Goal: Task Accomplishment & Management: Use online tool/utility

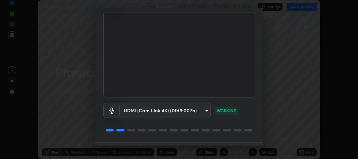
scroll to position [61, 0]
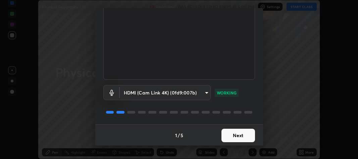
click at [228, 133] on button "Next" at bounding box center [239, 135] width 34 height 13
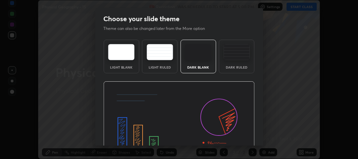
click at [236, 136] on img at bounding box center [179, 123] width 152 height 85
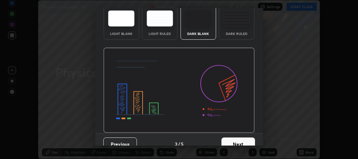
scroll to position [41, 0]
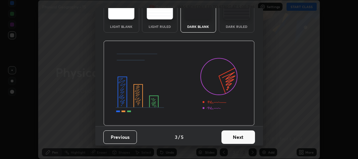
click at [238, 138] on button "Next" at bounding box center [239, 136] width 34 height 13
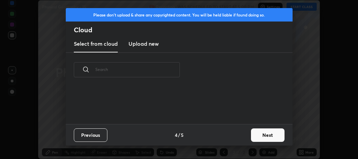
click at [241, 136] on div "Previous 4 / 5 Next" at bounding box center [179, 135] width 227 height 22
click at [263, 135] on button "Next" at bounding box center [268, 134] width 34 height 13
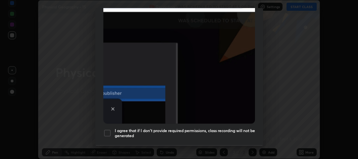
scroll to position [186, 0]
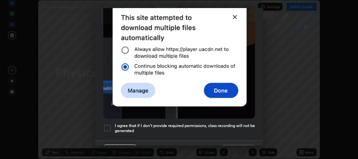
click at [110, 124] on div at bounding box center [107, 128] width 8 height 8
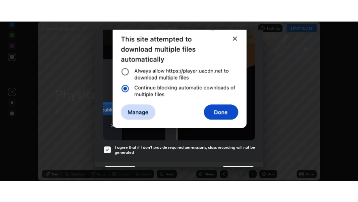
scroll to position [198, 0]
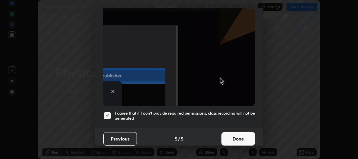
click at [226, 135] on button "Done" at bounding box center [239, 138] width 34 height 13
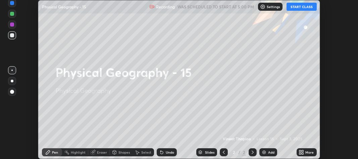
click at [301, 151] on icon at bounding box center [301, 151] width 2 height 2
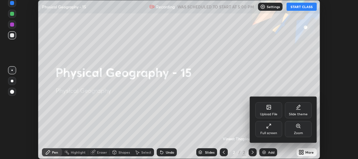
click at [271, 130] on div "Full screen" at bounding box center [269, 129] width 27 height 16
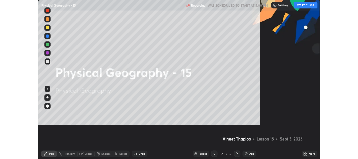
scroll to position [202, 358]
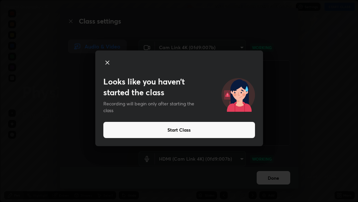
click at [197, 130] on button "Start Class" at bounding box center [179, 130] width 152 height 16
click at [237, 133] on button "Start Class" at bounding box center [179, 130] width 152 height 16
click at [235, 131] on button "Start Class" at bounding box center [179, 130] width 152 height 16
click at [238, 132] on button "Start Class" at bounding box center [179, 130] width 152 height 16
click at [231, 131] on button "Start Class" at bounding box center [179, 130] width 152 height 16
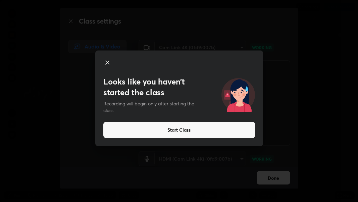
click at [228, 130] on button "Start Class" at bounding box center [179, 130] width 152 height 16
click at [229, 129] on button "Start Class" at bounding box center [179, 130] width 152 height 16
click at [232, 129] on button "Start Class" at bounding box center [179, 130] width 152 height 16
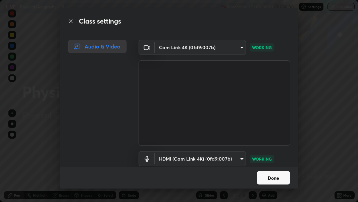
click at [275, 159] on button "Done" at bounding box center [274, 177] width 34 height 13
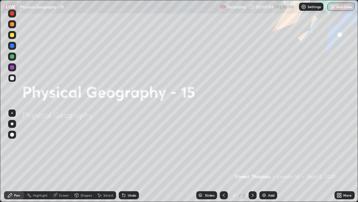
click at [267, 159] on div "Add" at bounding box center [269, 195] width 18 height 8
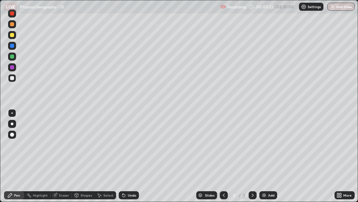
click at [13, 125] on div at bounding box center [12, 124] width 8 height 8
click at [11, 77] on div at bounding box center [12, 78] width 4 height 4
click at [12, 26] on div at bounding box center [12, 24] width 4 height 4
click at [11, 79] on div at bounding box center [12, 78] width 4 height 4
click at [12, 36] on div at bounding box center [12, 35] width 4 height 4
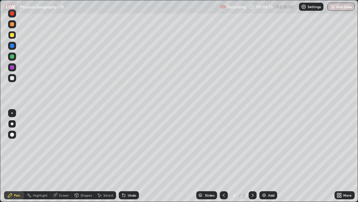
click at [11, 79] on div at bounding box center [12, 78] width 4 height 4
click at [10, 27] on div at bounding box center [12, 24] width 8 height 8
click at [15, 124] on div at bounding box center [12, 124] width 8 height 8
click at [11, 78] on div at bounding box center [12, 78] width 4 height 4
click at [13, 38] on div at bounding box center [12, 35] width 8 height 8
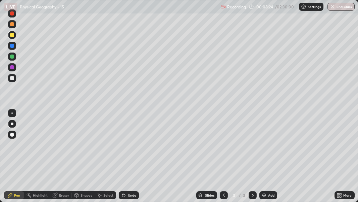
click at [10, 56] on div at bounding box center [12, 56] width 4 height 4
click at [12, 78] on div at bounding box center [12, 78] width 4 height 4
click at [11, 55] on div at bounding box center [12, 56] width 4 height 4
click at [10, 78] on div at bounding box center [12, 78] width 4 height 4
click at [129, 159] on div "Undo" at bounding box center [132, 194] width 8 height 3
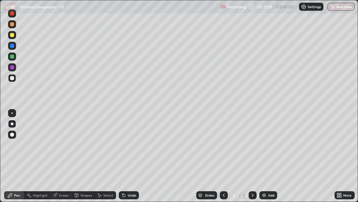
click at [135, 159] on div "Undo" at bounding box center [129, 195] width 20 height 8
click at [130, 159] on div "Undo" at bounding box center [132, 194] width 8 height 3
click at [129, 159] on div "Undo" at bounding box center [132, 194] width 8 height 3
click at [61, 159] on div "Eraser" at bounding box center [64, 194] width 10 height 3
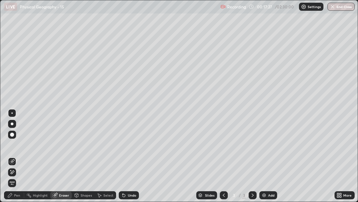
click at [14, 159] on icon at bounding box center [11, 172] width 5 height 6
click at [16, 159] on div "Pen" at bounding box center [17, 194] width 6 height 3
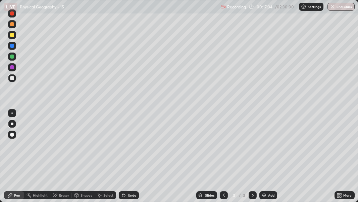
click at [12, 35] on div at bounding box center [12, 35] width 4 height 4
click at [14, 26] on div at bounding box center [12, 24] width 8 height 8
click at [12, 57] on div at bounding box center [12, 56] width 4 height 4
click at [130, 159] on div "Undo" at bounding box center [132, 194] width 8 height 3
click at [64, 159] on div "Eraser" at bounding box center [64, 194] width 10 height 3
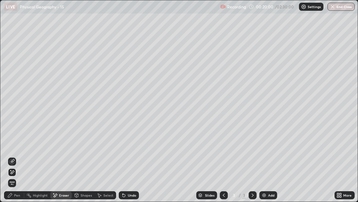
click at [15, 159] on div "Pen" at bounding box center [17, 194] width 6 height 3
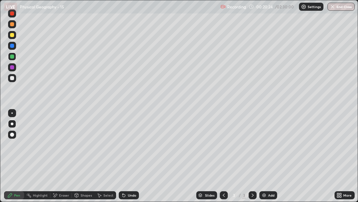
click at [10, 79] on div at bounding box center [12, 78] width 4 height 4
click at [133, 159] on div "Undo" at bounding box center [132, 194] width 8 height 3
click at [132, 159] on div "Undo" at bounding box center [132, 194] width 8 height 3
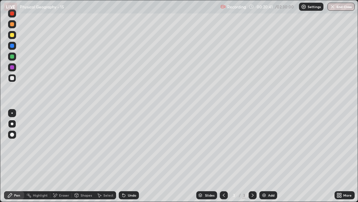
click at [14, 56] on div at bounding box center [12, 56] width 4 height 4
click at [13, 55] on div at bounding box center [12, 56] width 4 height 4
click at [10, 45] on div at bounding box center [12, 46] width 4 height 4
click at [10, 15] on div at bounding box center [12, 13] width 4 height 4
click at [12, 35] on div at bounding box center [12, 35] width 4 height 4
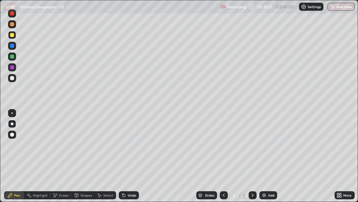
click at [12, 124] on div at bounding box center [12, 123] width 3 height 3
click at [11, 25] on div at bounding box center [12, 24] width 4 height 4
click at [12, 14] on div at bounding box center [12, 13] width 4 height 4
click at [263, 159] on img at bounding box center [264, 194] width 5 height 5
click at [12, 46] on div at bounding box center [12, 46] width 4 height 4
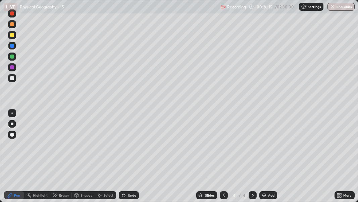
click at [12, 79] on div at bounding box center [12, 78] width 4 height 4
click at [67, 159] on div "Eraser" at bounding box center [61, 195] width 22 height 8
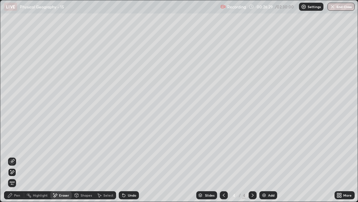
click at [11, 159] on icon at bounding box center [10, 195] width 4 height 4
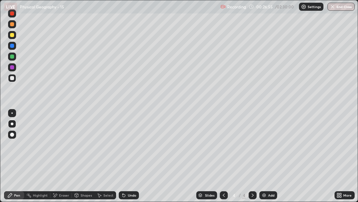
click at [12, 78] on div at bounding box center [12, 78] width 4 height 4
click at [129, 159] on div "Undo" at bounding box center [132, 194] width 8 height 3
click at [128, 159] on div "Undo" at bounding box center [129, 195] width 20 height 8
click at [130, 159] on div "Undo" at bounding box center [132, 194] width 8 height 3
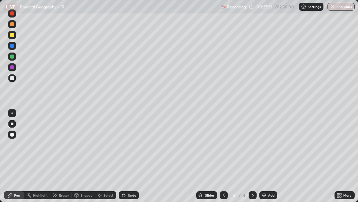
click at [131, 159] on div "Undo" at bounding box center [132, 194] width 8 height 3
click at [130, 159] on div "Undo" at bounding box center [132, 194] width 8 height 3
click at [131, 159] on div "Undo" at bounding box center [132, 194] width 8 height 3
click at [12, 47] on div at bounding box center [12, 46] width 4 height 4
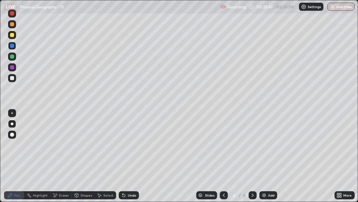
click at [124, 159] on icon at bounding box center [124, 195] width 3 height 3
click at [341, 159] on icon at bounding box center [341, 196] width 2 height 2
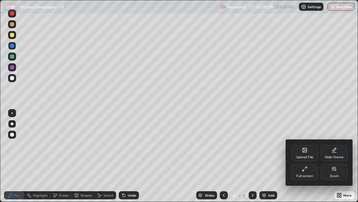
click at [314, 159] on div "Full screen" at bounding box center [305, 172] width 27 height 16
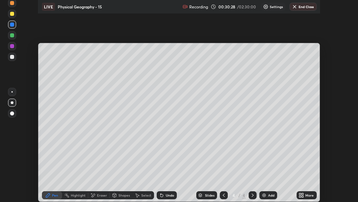
scroll to position [33438, 33238]
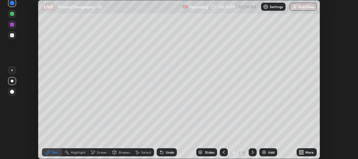
click at [306, 153] on div "More" at bounding box center [310, 152] width 8 height 3
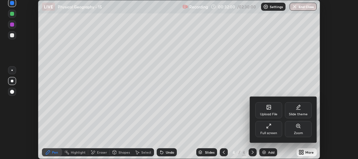
click at [277, 131] on div "Full screen" at bounding box center [269, 132] width 17 height 3
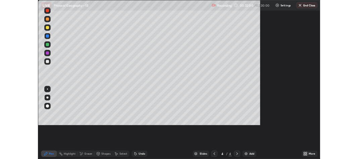
scroll to position [202, 358]
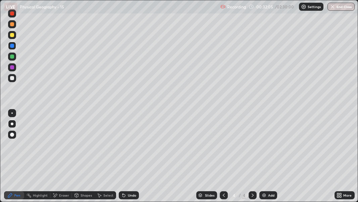
click at [12, 36] on div at bounding box center [12, 35] width 4 height 4
click at [13, 26] on div at bounding box center [12, 24] width 4 height 4
click at [133, 159] on div "Undo" at bounding box center [129, 195] width 20 height 8
click at [132, 159] on div "Undo" at bounding box center [129, 195] width 20 height 8
click at [13, 75] on div at bounding box center [12, 78] width 8 height 8
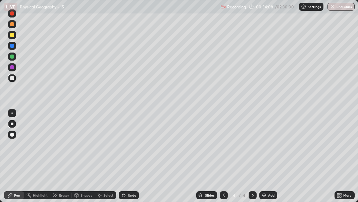
click at [12, 47] on div at bounding box center [12, 46] width 4 height 4
click at [13, 78] on div at bounding box center [12, 78] width 4 height 4
click at [64, 159] on div "Eraser" at bounding box center [64, 194] width 10 height 3
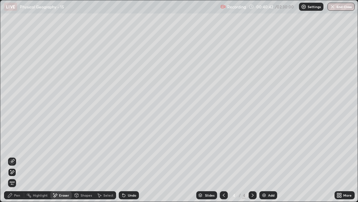
click at [13, 159] on div "Pen" at bounding box center [14, 195] width 20 height 8
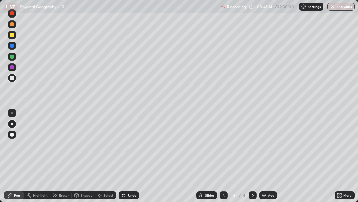
click at [343, 159] on div "More" at bounding box center [345, 195] width 20 height 8
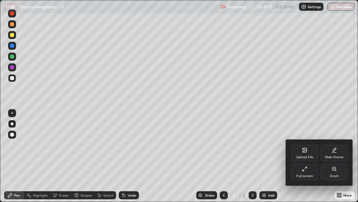
click at [315, 159] on div "Full screen" at bounding box center [305, 172] width 27 height 16
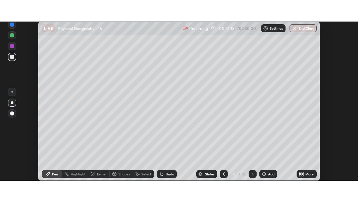
scroll to position [33438, 33238]
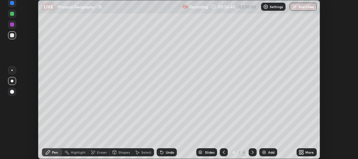
click at [306, 152] on div "More" at bounding box center [310, 152] width 8 height 3
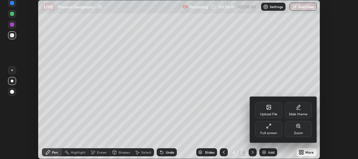
click at [271, 130] on div "Full screen" at bounding box center [269, 129] width 27 height 16
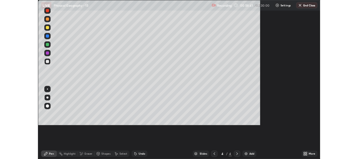
scroll to position [202, 358]
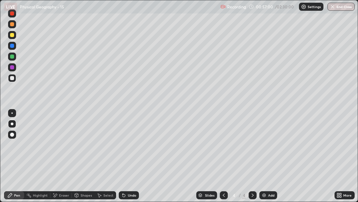
click at [264, 159] on img at bounding box center [264, 194] width 5 height 5
click at [11, 134] on div at bounding box center [12, 134] width 4 height 4
click at [0, 112] on div "Setting up your live class" at bounding box center [179, 101] width 358 height 202
click at [11, 79] on div at bounding box center [12, 78] width 4 height 4
click at [13, 57] on div at bounding box center [12, 56] width 4 height 4
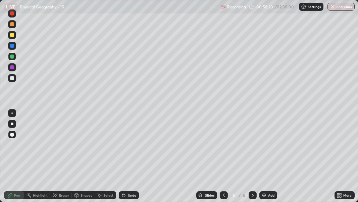
click at [9, 134] on div at bounding box center [12, 134] width 8 height 8
click at [223, 159] on icon at bounding box center [223, 194] width 5 height 5
click at [13, 23] on div at bounding box center [12, 24] width 4 height 4
click at [13, 122] on div at bounding box center [12, 123] width 3 height 3
click at [11, 78] on div at bounding box center [12, 78] width 4 height 4
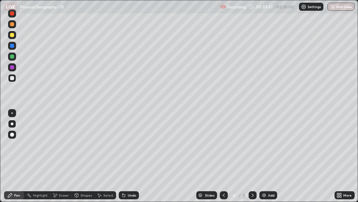
click at [15, 36] on div at bounding box center [12, 35] width 8 height 8
click at [12, 25] on div at bounding box center [12, 24] width 4 height 4
click at [14, 77] on div at bounding box center [12, 78] width 4 height 4
click at [14, 35] on div at bounding box center [12, 35] width 8 height 8
click at [39, 159] on div "Highlight" at bounding box center [40, 194] width 15 height 3
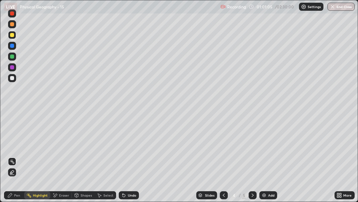
click at [13, 159] on icon at bounding box center [11, 171] width 5 height 5
click at [15, 159] on div "Pen" at bounding box center [17, 194] width 6 height 3
click at [13, 124] on div at bounding box center [12, 124] width 8 height 8
click at [13, 17] on div at bounding box center [12, 13] width 8 height 8
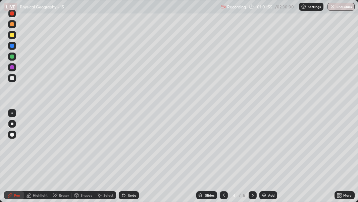
click at [12, 124] on div at bounding box center [12, 123] width 3 height 3
click at [12, 77] on div at bounding box center [12, 78] width 4 height 4
click at [13, 46] on div at bounding box center [12, 46] width 4 height 4
click at [11, 25] on div at bounding box center [12, 24] width 4 height 4
click at [13, 77] on div at bounding box center [12, 78] width 4 height 4
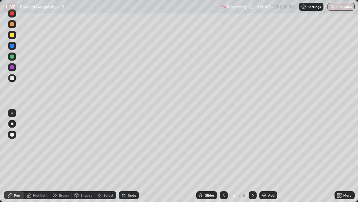
click at [13, 35] on div at bounding box center [12, 35] width 4 height 4
click at [39, 159] on div "Highlight" at bounding box center [40, 194] width 15 height 3
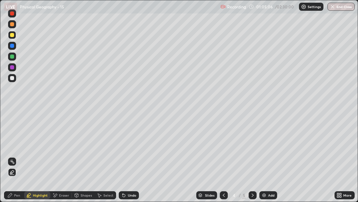
click at [12, 78] on div at bounding box center [12, 78] width 4 height 4
click at [15, 159] on div "Pen" at bounding box center [17, 194] width 6 height 3
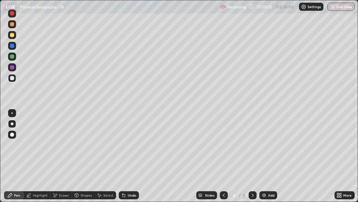
click at [12, 124] on div at bounding box center [12, 123] width 3 height 3
click at [14, 81] on div at bounding box center [12, 78] width 8 height 8
click at [14, 25] on div at bounding box center [12, 24] width 4 height 4
click at [12, 79] on div at bounding box center [12, 78] width 4 height 4
click at [14, 37] on div at bounding box center [12, 35] width 8 height 8
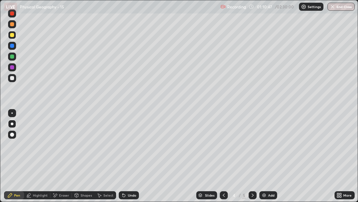
click at [342, 159] on icon at bounding box center [341, 196] width 2 height 2
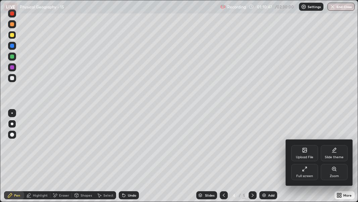
click at [310, 159] on div "Full screen" at bounding box center [305, 175] width 17 height 3
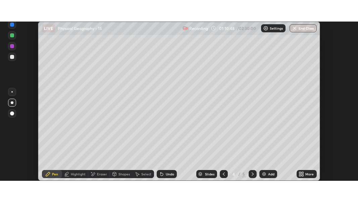
scroll to position [33438, 33238]
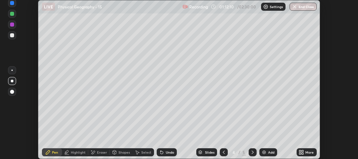
click at [306, 152] on div "More" at bounding box center [310, 152] width 8 height 3
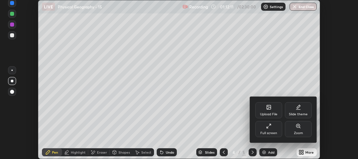
click at [272, 130] on div "Full screen" at bounding box center [269, 129] width 27 height 16
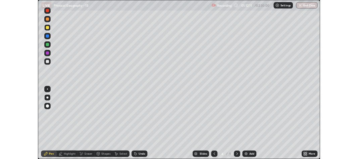
scroll to position [202, 358]
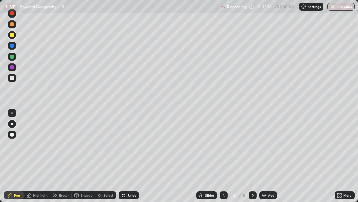
click at [252, 159] on icon at bounding box center [252, 194] width 5 height 5
click at [12, 24] on div at bounding box center [12, 24] width 4 height 4
click at [11, 78] on div at bounding box center [12, 78] width 4 height 4
click at [12, 27] on div at bounding box center [12, 24] width 8 height 8
click at [63, 159] on div "Eraser" at bounding box center [64, 194] width 10 height 3
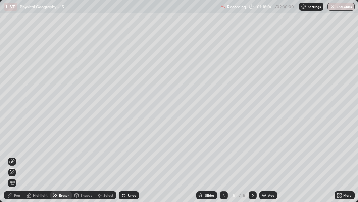
click at [14, 159] on div "Pen" at bounding box center [17, 194] width 6 height 3
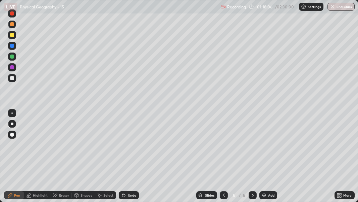
click at [13, 124] on div at bounding box center [12, 123] width 3 height 3
click at [12, 78] on div at bounding box center [12, 78] width 4 height 4
click at [13, 79] on div at bounding box center [12, 78] width 4 height 4
click at [12, 123] on div at bounding box center [12, 123] width 3 height 3
click at [10, 34] on div at bounding box center [12, 35] width 8 height 8
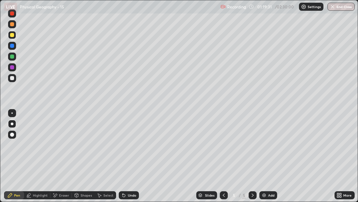
click at [12, 135] on div at bounding box center [12, 134] width 4 height 4
click at [11, 124] on div at bounding box center [12, 123] width 3 height 3
click at [84, 159] on div "Shapes" at bounding box center [86, 194] width 11 height 3
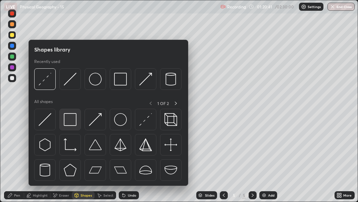
click at [73, 123] on img at bounding box center [70, 119] width 13 height 13
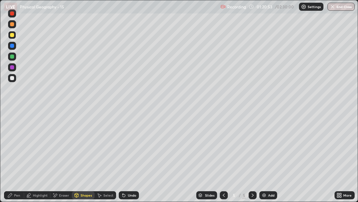
click at [19, 159] on div "Pen" at bounding box center [14, 195] width 20 height 8
click at [14, 127] on div at bounding box center [12, 124] width 8 height 8
click at [13, 80] on div at bounding box center [12, 78] width 8 height 8
click at [12, 67] on div at bounding box center [12, 67] width 4 height 4
click at [12, 79] on div at bounding box center [12, 78] width 4 height 4
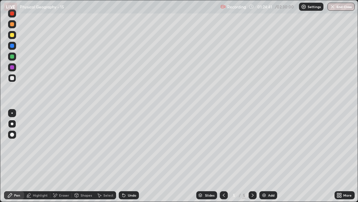
click at [121, 159] on div "Undo" at bounding box center [127, 194] width 23 height 13
click at [126, 159] on div "Undo" at bounding box center [127, 194] width 23 height 13
click at [120, 159] on div "Undo" at bounding box center [127, 194] width 23 height 13
click at [12, 67] on div at bounding box center [12, 67] width 4 height 4
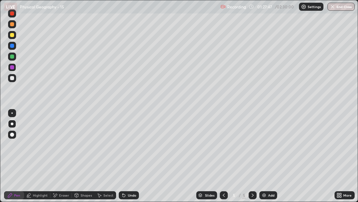
click at [223, 159] on icon at bounding box center [224, 194] width 2 height 3
click at [253, 159] on icon at bounding box center [252, 194] width 5 height 5
click at [11, 79] on div at bounding box center [12, 78] width 4 height 4
click at [13, 34] on div at bounding box center [12, 35] width 4 height 4
click at [13, 136] on div at bounding box center [12, 134] width 4 height 4
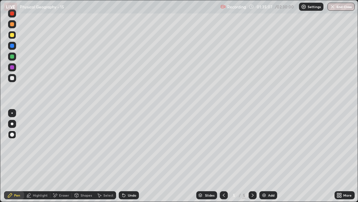
click at [341, 159] on icon at bounding box center [341, 196] width 2 height 2
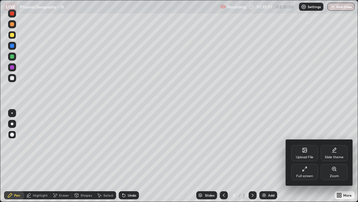
click at [307, 159] on icon at bounding box center [304, 168] width 5 height 5
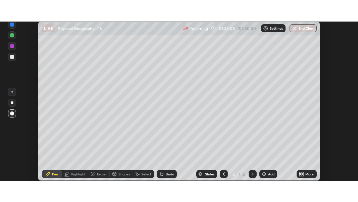
scroll to position [33438, 33238]
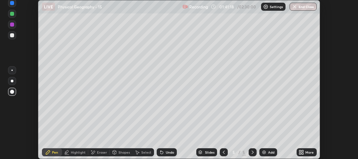
click at [305, 152] on div "More" at bounding box center [307, 152] width 20 height 8
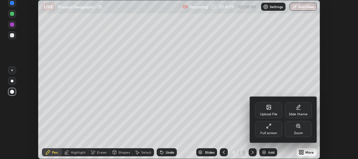
click at [272, 132] on div "Full screen" at bounding box center [269, 132] width 17 height 3
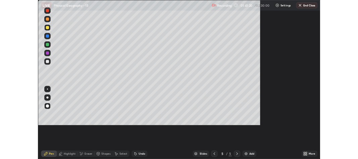
scroll to position [202, 358]
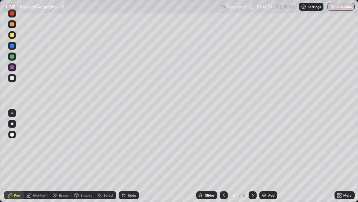
click at [11, 79] on div at bounding box center [12, 78] width 4 height 4
click at [12, 57] on div at bounding box center [12, 56] width 4 height 4
click at [15, 134] on div at bounding box center [12, 134] width 8 height 8
click at [9, 124] on div at bounding box center [12, 124] width 8 height 8
click at [224, 159] on icon at bounding box center [223, 194] width 5 height 5
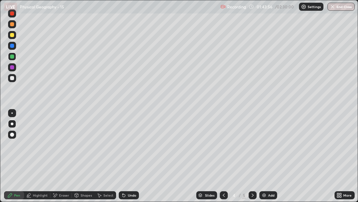
click at [224, 159] on icon at bounding box center [223, 194] width 5 height 5
click at [252, 159] on icon at bounding box center [252, 194] width 5 height 5
click at [10, 80] on div at bounding box center [12, 78] width 8 height 8
click at [344, 159] on div "More" at bounding box center [348, 194] width 8 height 3
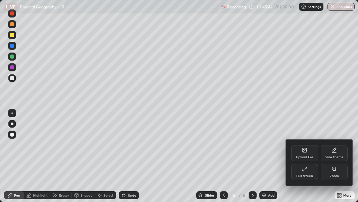
click at [304, 159] on icon at bounding box center [304, 168] width 5 height 5
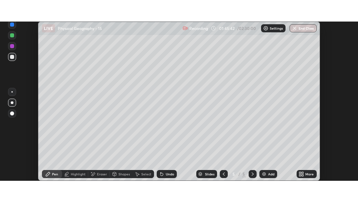
scroll to position [33438, 33238]
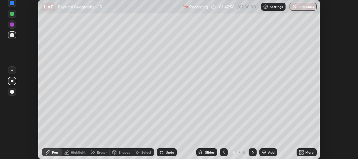
click at [308, 151] on div "More" at bounding box center [310, 152] width 8 height 3
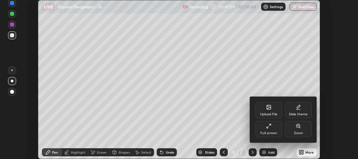
click at [276, 131] on div "Full screen" at bounding box center [269, 129] width 27 height 16
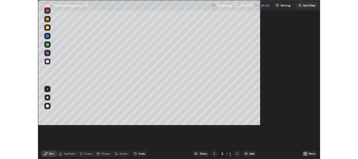
scroll to position [202, 358]
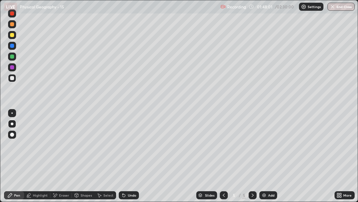
click at [16, 78] on div at bounding box center [12, 78] width 8 height 8
click at [266, 159] on img at bounding box center [264, 194] width 5 height 5
click at [12, 25] on div at bounding box center [12, 24] width 4 height 4
click at [11, 135] on div at bounding box center [12, 134] width 4 height 4
click at [13, 25] on div at bounding box center [12, 24] width 4 height 4
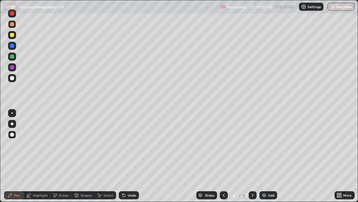
click at [130, 159] on div "Undo" at bounding box center [132, 194] width 8 height 3
click at [61, 159] on div "Eraser" at bounding box center [64, 194] width 10 height 3
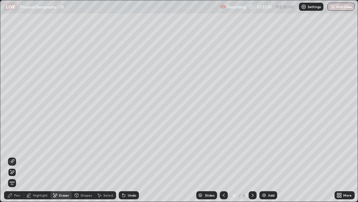
click at [14, 159] on icon at bounding box center [11, 161] width 5 height 5
click at [18, 159] on div "Pen" at bounding box center [17, 194] width 6 height 3
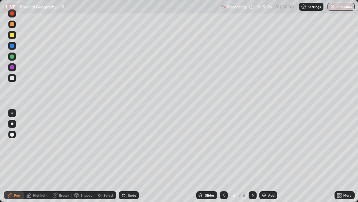
click at [13, 79] on div at bounding box center [12, 78] width 4 height 4
click at [15, 27] on div at bounding box center [12, 24] width 8 height 8
click at [61, 159] on div "Eraser" at bounding box center [64, 194] width 10 height 3
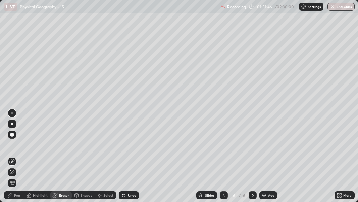
click at [17, 159] on div "Pen" at bounding box center [17, 194] width 6 height 3
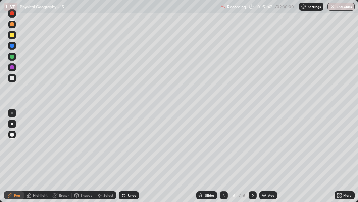
click at [12, 25] on div at bounding box center [12, 24] width 4 height 4
click at [66, 159] on div "Eraser" at bounding box center [64, 194] width 10 height 3
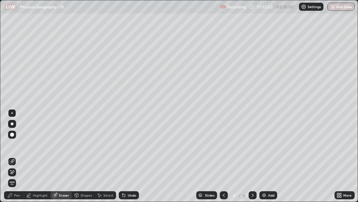
click at [18, 159] on div "Pen" at bounding box center [17, 194] width 6 height 3
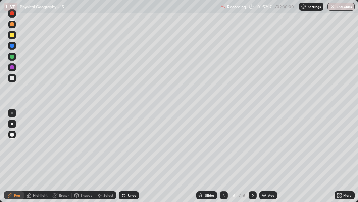
click at [12, 46] on div at bounding box center [12, 46] width 4 height 4
click at [12, 113] on div at bounding box center [11, 112] width 1 height 1
click at [83, 159] on div "Shapes" at bounding box center [86, 194] width 11 height 3
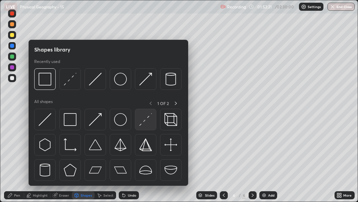
click at [143, 122] on img at bounding box center [145, 119] width 13 height 13
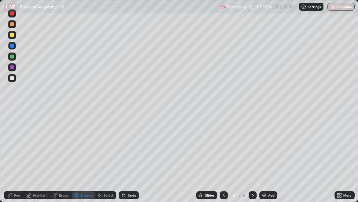
click at [133, 159] on div "Undo" at bounding box center [132, 194] width 8 height 3
click at [130, 159] on div "Undo" at bounding box center [132, 194] width 8 height 3
click at [132, 159] on div "Undo" at bounding box center [132, 194] width 8 height 3
click at [131, 159] on div "Undo" at bounding box center [132, 194] width 8 height 3
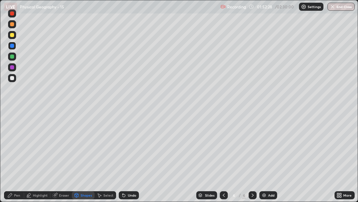
click at [130, 159] on div "Undo" at bounding box center [132, 194] width 8 height 3
click at [129, 159] on div "Undo" at bounding box center [129, 195] width 20 height 8
click at [66, 159] on div "Eraser" at bounding box center [64, 194] width 10 height 3
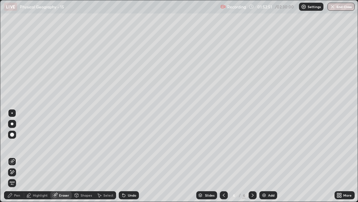
click at [13, 159] on icon at bounding box center [11, 161] width 5 height 5
click at [18, 159] on div "Pen" at bounding box center [17, 194] width 6 height 3
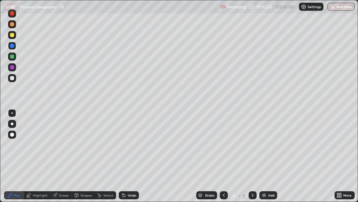
click at [11, 25] on div at bounding box center [12, 24] width 4 height 4
click at [13, 121] on div at bounding box center [12, 124] width 8 height 8
click at [12, 113] on div at bounding box center [11, 112] width 1 height 1
click at [87, 159] on div "Shapes" at bounding box center [86, 194] width 11 height 3
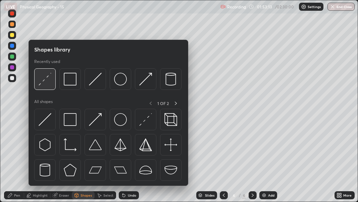
click at [49, 82] on img at bounding box center [45, 79] width 13 height 13
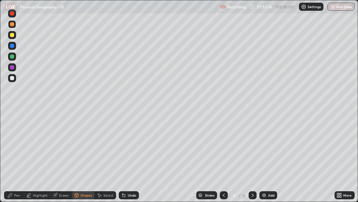
click at [135, 159] on div "Undo" at bounding box center [132, 194] width 8 height 3
click at [13, 47] on div at bounding box center [12, 46] width 4 height 4
click at [12, 159] on div "Pen" at bounding box center [14, 195] width 20 height 8
click at [13, 123] on div at bounding box center [12, 123] width 3 height 3
click at [11, 23] on div at bounding box center [12, 24] width 4 height 4
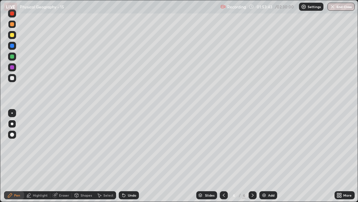
click at [13, 124] on div at bounding box center [12, 123] width 3 height 3
click at [12, 26] on div at bounding box center [12, 24] width 4 height 4
click at [84, 159] on div "Shapes" at bounding box center [86, 194] width 11 height 3
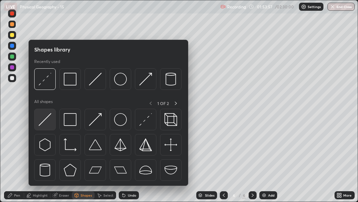
click at [49, 116] on img at bounding box center [45, 119] width 13 height 13
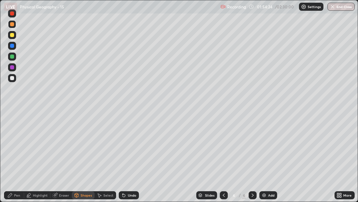
click at [17, 159] on div "Pen" at bounding box center [17, 194] width 6 height 3
click at [12, 124] on div at bounding box center [12, 123] width 3 height 3
click at [11, 14] on div at bounding box center [12, 13] width 4 height 4
click at [63, 159] on div "Eraser" at bounding box center [64, 194] width 10 height 3
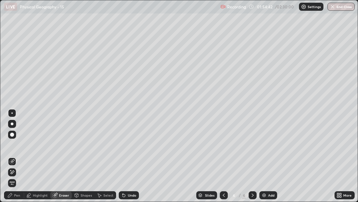
click at [83, 159] on div "Shapes" at bounding box center [86, 194] width 11 height 3
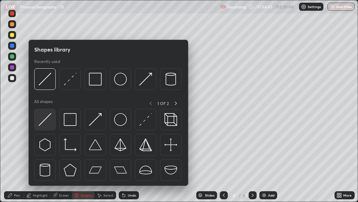
click at [48, 118] on img at bounding box center [45, 119] width 13 height 13
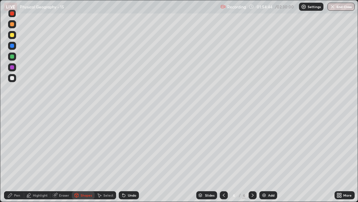
click at [18, 159] on div "Pen" at bounding box center [17, 194] width 6 height 3
click at [12, 133] on div at bounding box center [12, 134] width 4 height 4
click at [12, 24] on div at bounding box center [12, 24] width 4 height 4
click at [19, 159] on div "Pen" at bounding box center [17, 194] width 6 height 3
click at [12, 15] on div at bounding box center [12, 13] width 4 height 4
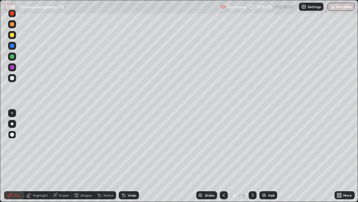
click at [61, 159] on div "Eraser" at bounding box center [64, 194] width 10 height 3
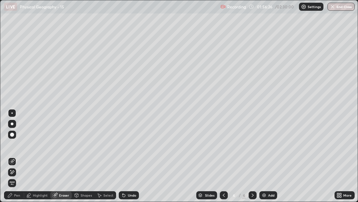
click at [12, 159] on icon at bounding box center [11, 161] width 5 height 5
click at [14, 159] on div "Pen" at bounding box center [14, 195] width 20 height 8
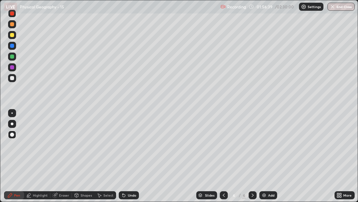
click at [12, 113] on div at bounding box center [11, 112] width 1 height 1
click at [12, 23] on div at bounding box center [12, 24] width 4 height 4
click at [57, 159] on div "Eraser" at bounding box center [61, 195] width 22 height 8
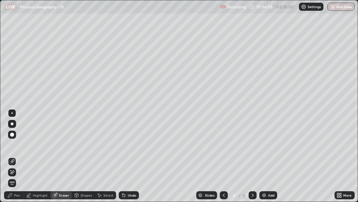
click at [17, 159] on div "Pen" at bounding box center [17, 194] width 6 height 3
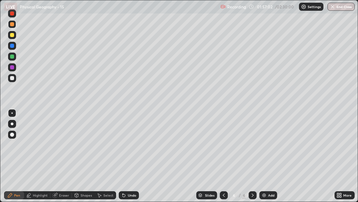
click at [13, 36] on div at bounding box center [12, 35] width 4 height 4
click at [12, 135] on div at bounding box center [12, 134] width 4 height 4
click at [81, 159] on div "Shapes" at bounding box center [86, 194] width 11 height 3
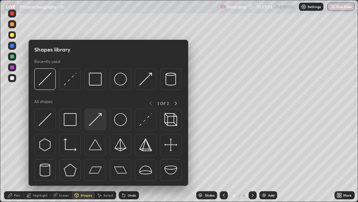
click at [90, 122] on img at bounding box center [95, 119] width 13 height 13
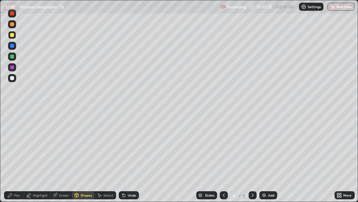
click at [62, 159] on div "Eraser" at bounding box center [61, 195] width 22 height 8
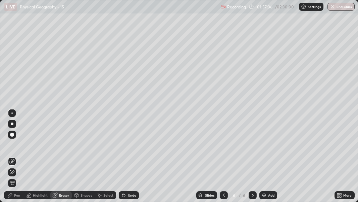
click at [16, 159] on div "Pen" at bounding box center [17, 194] width 6 height 3
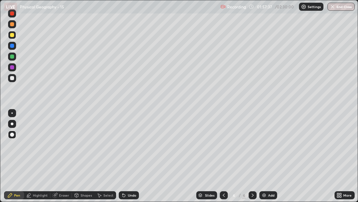
click at [13, 134] on div at bounding box center [12, 134] width 4 height 4
click at [11, 16] on div at bounding box center [12, 13] width 8 height 8
click at [13, 25] on div at bounding box center [12, 24] width 4 height 4
click at [12, 13] on div "LIVE Physical Geography - 15" at bounding box center [111, 6] width 214 height 13
click at [12, 113] on div at bounding box center [11, 112] width 1 height 1
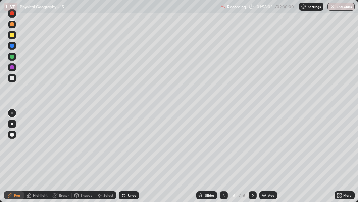
click at [14, 14] on div at bounding box center [12, 13] width 4 height 4
click at [12, 14] on div at bounding box center [12, 13] width 4 height 4
click at [13, 124] on div at bounding box center [12, 123] width 3 height 3
click at [42, 159] on div "Highlight" at bounding box center [40, 194] width 15 height 3
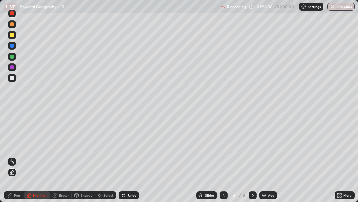
click at [13, 159] on icon at bounding box center [11, 171] width 3 height 3
click at [13, 78] on div at bounding box center [12, 78] width 4 height 4
click at [11, 24] on div at bounding box center [12, 24] width 4 height 4
click at [12, 36] on div at bounding box center [12, 35] width 4 height 4
click at [12, 57] on div at bounding box center [12, 56] width 4 height 4
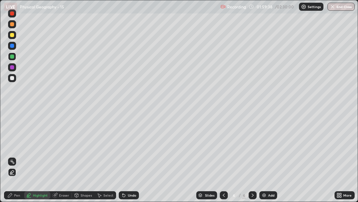
click at [12, 14] on div at bounding box center [12, 13] width 4 height 4
click at [132, 159] on div "Undo" at bounding box center [132, 194] width 8 height 3
click at [15, 159] on div "Pen" at bounding box center [17, 194] width 6 height 3
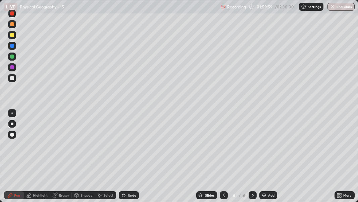
click at [11, 79] on div at bounding box center [12, 78] width 4 height 4
click at [11, 15] on div at bounding box center [12, 13] width 8 height 8
click at [11, 16] on div at bounding box center [12, 13] width 8 height 8
click at [11, 21] on div at bounding box center [12, 24] width 8 height 8
click at [11, 16] on div at bounding box center [12, 13] width 8 height 8
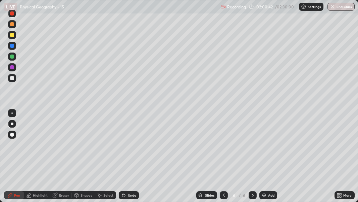
click at [12, 14] on div at bounding box center [12, 13] width 4 height 4
click at [13, 35] on div at bounding box center [12, 35] width 4 height 4
click at [11, 78] on div at bounding box center [12, 78] width 4 height 4
click at [13, 46] on div at bounding box center [12, 46] width 4 height 4
click at [11, 57] on div at bounding box center [12, 56] width 4 height 4
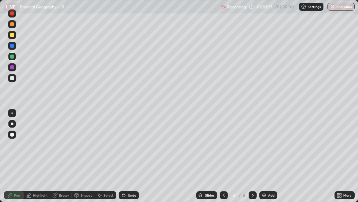
click at [12, 23] on div at bounding box center [12, 24] width 4 height 4
click at [342, 159] on icon at bounding box center [339, 194] width 5 height 5
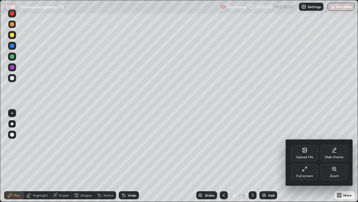
click at [308, 159] on div "Full screen" at bounding box center [305, 172] width 27 height 16
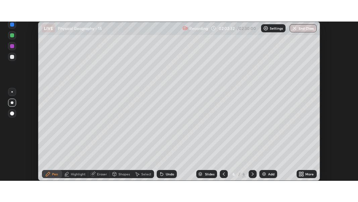
scroll to position [33438, 33238]
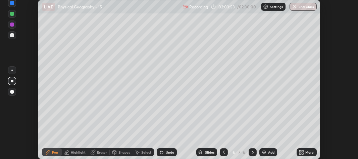
click at [301, 153] on icon at bounding box center [301, 154] width 2 height 2
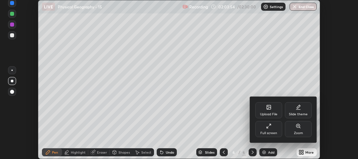
click at [268, 129] on div "Full screen" at bounding box center [269, 129] width 27 height 16
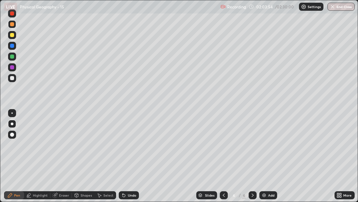
scroll to position [202, 358]
click at [13, 78] on div at bounding box center [12, 78] width 4 height 4
click at [60, 159] on div "Eraser" at bounding box center [61, 195] width 22 height 8
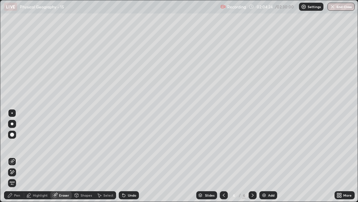
click at [13, 159] on div "Pen" at bounding box center [14, 195] width 20 height 8
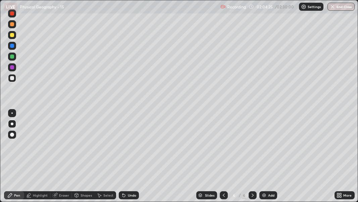
click at [12, 125] on div at bounding box center [12, 123] width 3 height 3
click at [12, 25] on div at bounding box center [12, 24] width 4 height 4
click at [13, 79] on div at bounding box center [12, 78] width 4 height 4
click at [11, 55] on div at bounding box center [12, 56] width 4 height 4
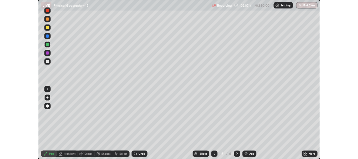
scroll to position [202, 358]
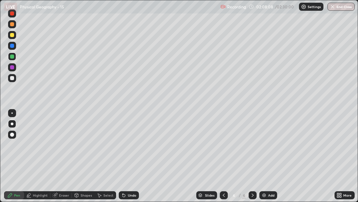
click at [12, 123] on div at bounding box center [12, 123] width 3 height 3
click at [8, 78] on div at bounding box center [12, 78] width 8 height 8
click at [9, 80] on div at bounding box center [12, 78] width 8 height 8
click at [13, 34] on div at bounding box center [12, 35] width 4 height 4
click at [341, 196] on icon at bounding box center [341, 196] width 2 height 2
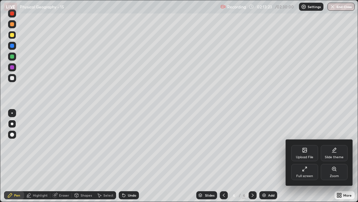
click at [316, 173] on div "Full screen" at bounding box center [305, 172] width 27 height 16
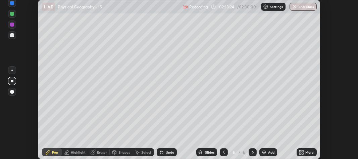
scroll to position [33438, 33238]
click at [308, 7] on button "End Class" at bounding box center [303, 7] width 27 height 8
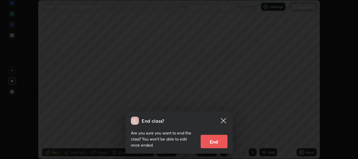
click at [221, 141] on button "End" at bounding box center [214, 141] width 27 height 13
